Goal: Task Accomplishment & Management: Manage account settings

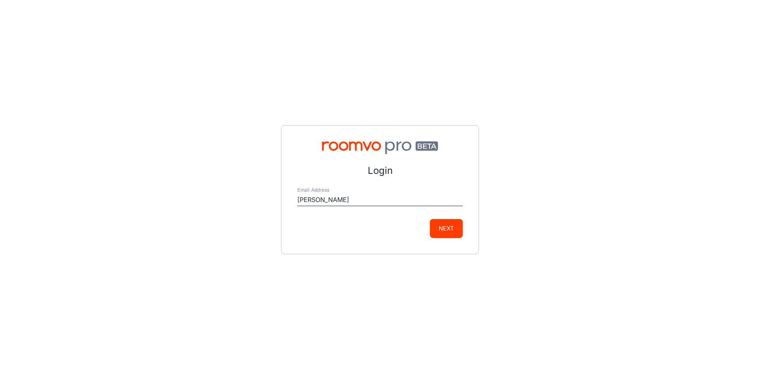
type input "[PERSON_NAME][EMAIL_ADDRESS][DOMAIN_NAME]"
click at [445, 232] on button "Next" at bounding box center [446, 228] width 33 height 19
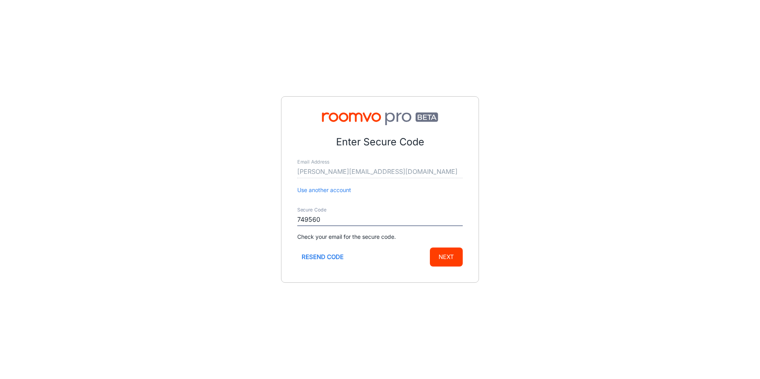
type input "749560"
click at [430, 247] on button "Next" at bounding box center [446, 256] width 33 height 19
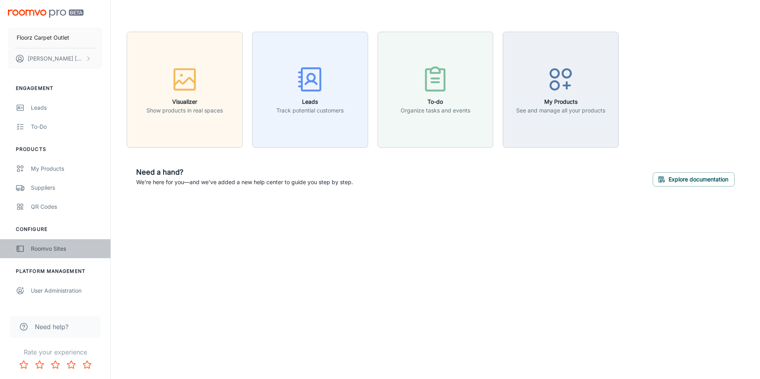
click at [70, 252] on div "Roomvo Sites" at bounding box center [67, 248] width 72 height 9
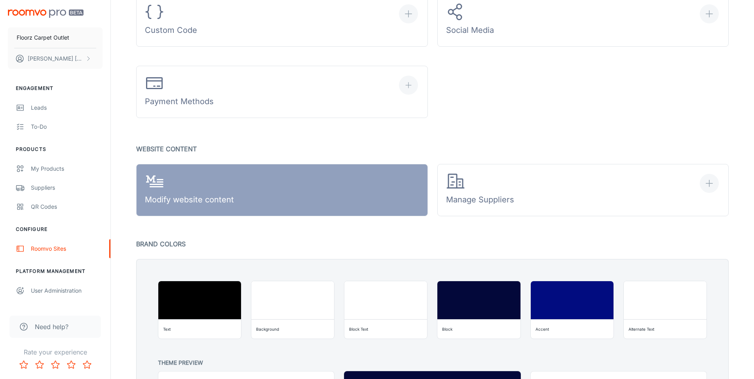
scroll to position [427, 0]
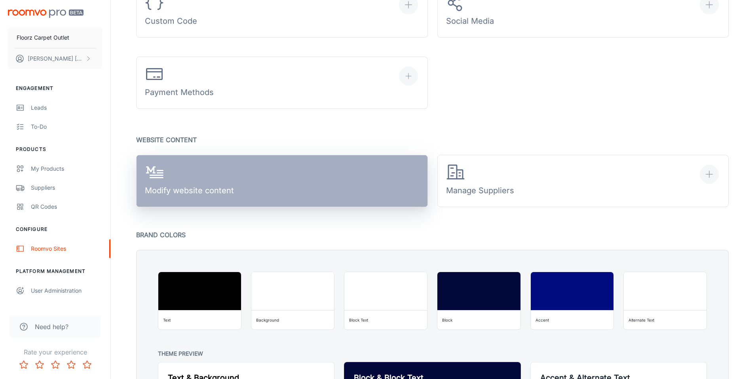
click at [242, 186] on link "Modify website content" at bounding box center [282, 181] width 292 height 52
